Goal: Contribute content

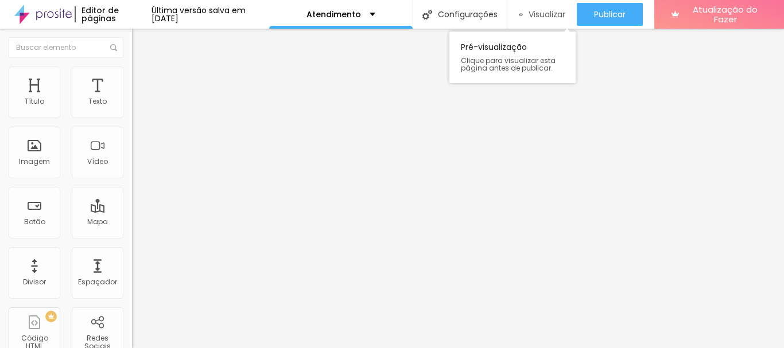
click at [547, 15] on font "Visualizar" at bounding box center [546, 14] width 37 height 11
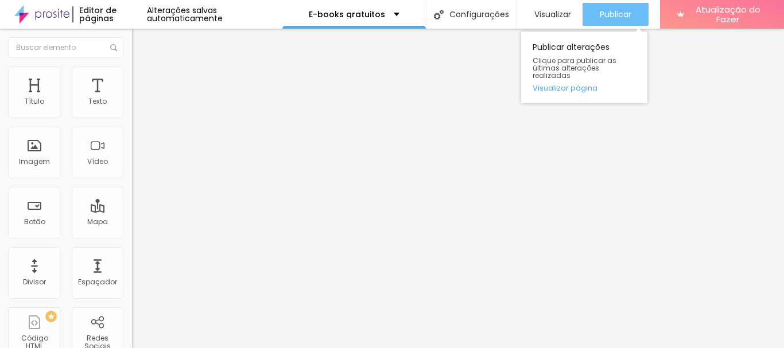
click at [614, 10] on font "Publicar" at bounding box center [616, 14] width 32 height 11
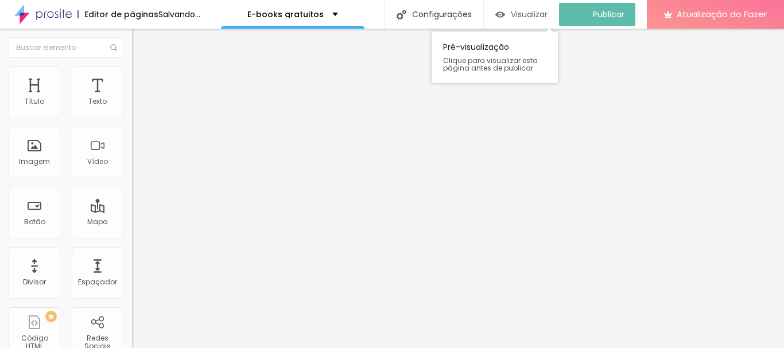
click at [544, 14] on font "Visualizar" at bounding box center [529, 14] width 37 height 11
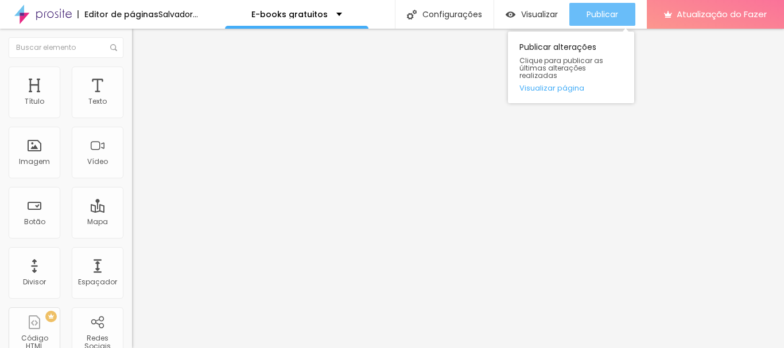
click at [608, 20] on font "Publicar" at bounding box center [602, 14] width 32 height 11
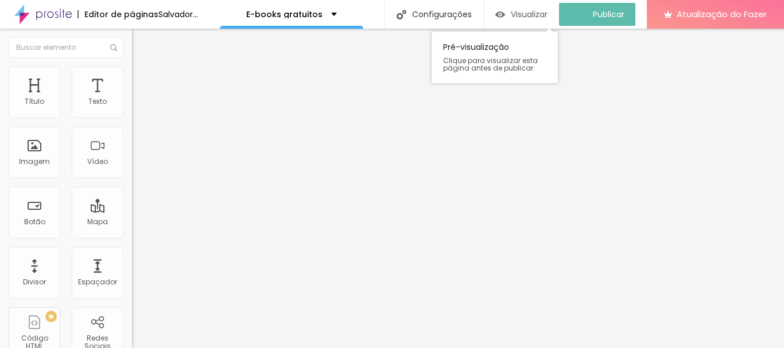
click at [542, 10] on font "Visualizar" at bounding box center [529, 14] width 37 height 11
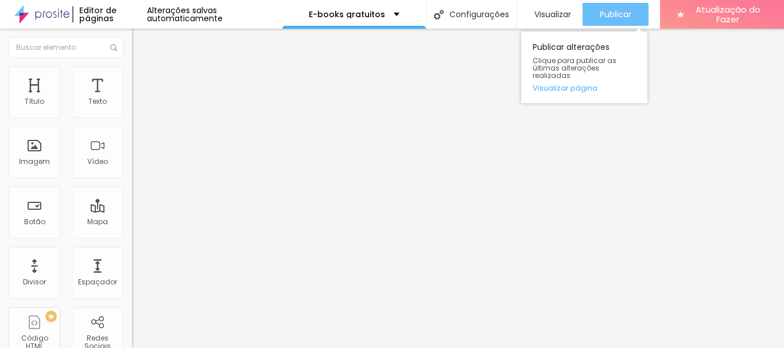
click at [600, 12] on font "Publicar" at bounding box center [616, 14] width 32 height 11
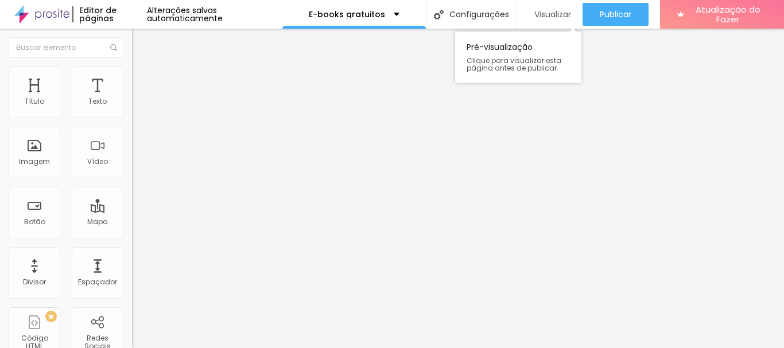
click at [549, 10] on font "Visualizar" at bounding box center [552, 14] width 37 height 11
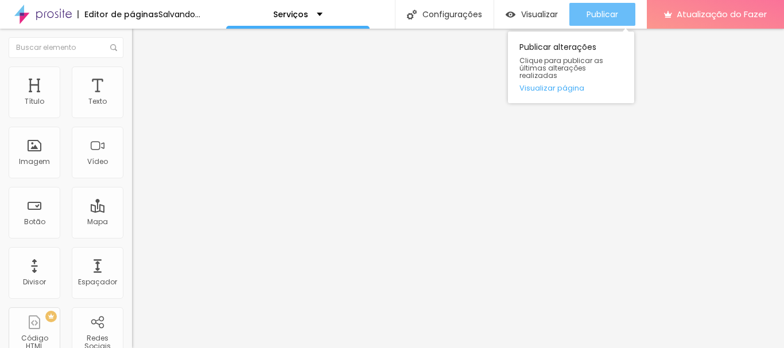
click at [618, 14] on font "Publicar" at bounding box center [602, 14] width 32 height 11
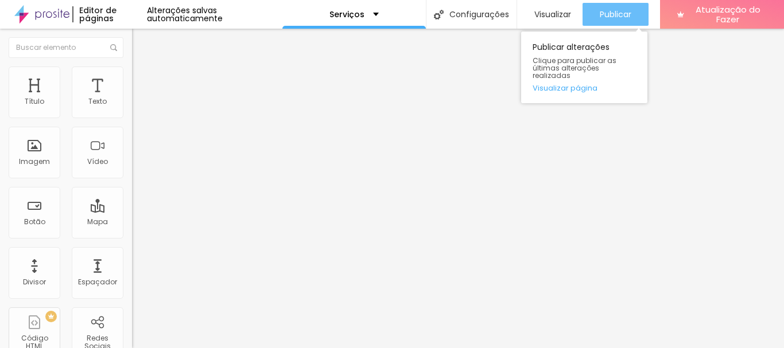
click at [618, 11] on font "Publicar" at bounding box center [616, 14] width 32 height 11
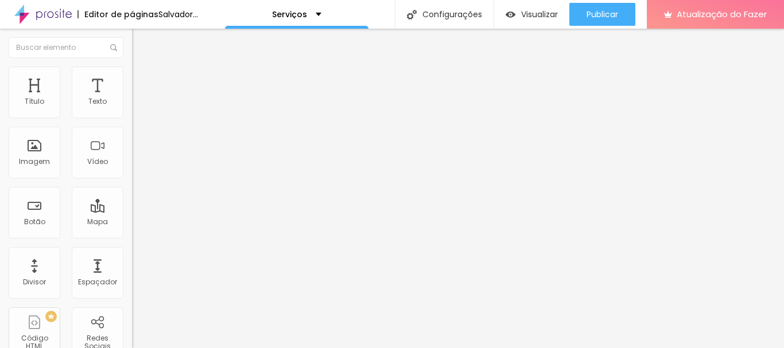
click at [132, 235] on input "https://magiaedesenvolvimento.alboompro.com/e-books-gratuitos" at bounding box center [201, 229] width 138 height 11
paste input "archive.org/search?query=alta+magia"
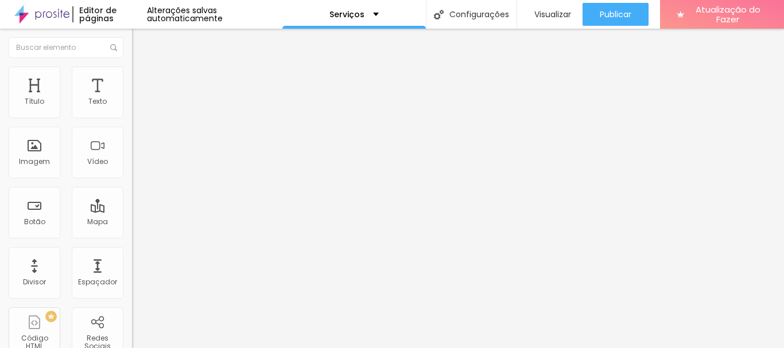
type input "https://archive.org/search?query=alta+magia"
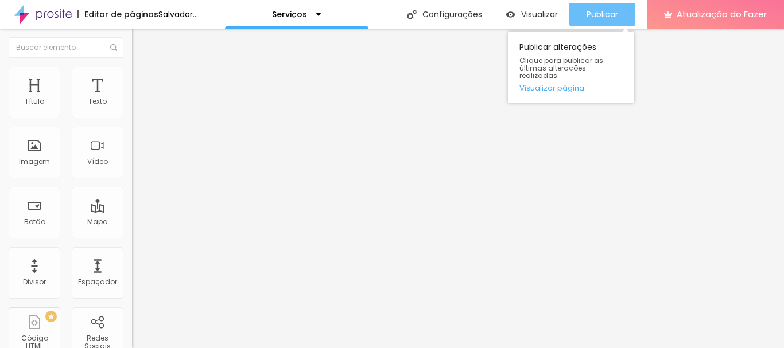
click at [618, 15] on font "Publicar" at bounding box center [602, 14] width 32 height 11
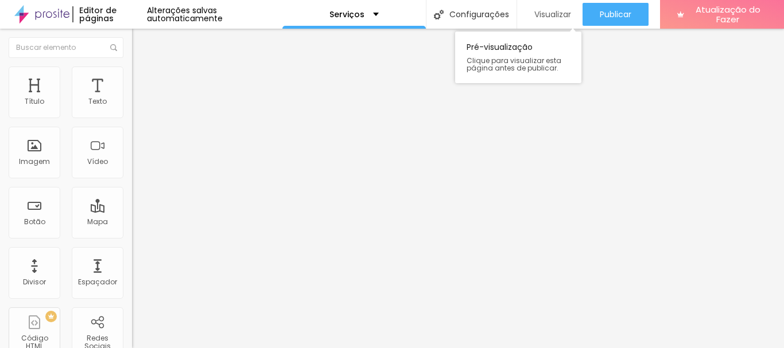
click at [560, 14] on font "Visualizar" at bounding box center [552, 14] width 37 height 11
